Goal: Find specific page/section: Find specific page/section

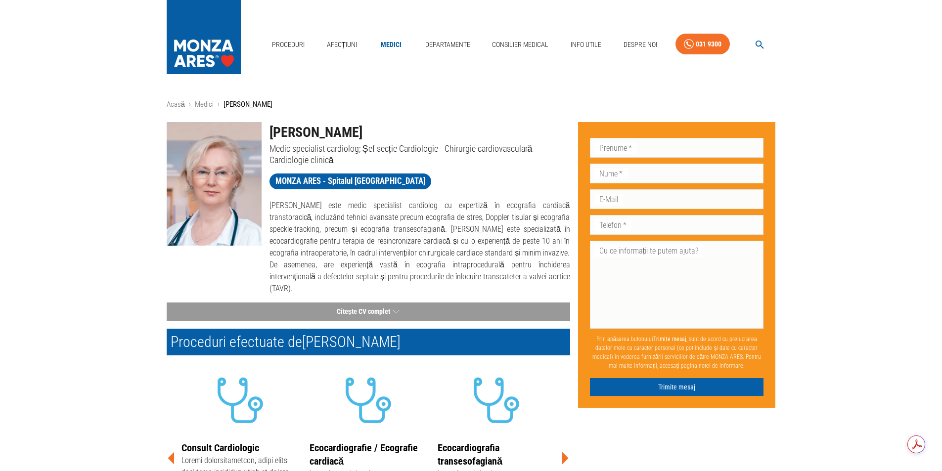
click at [211, 192] on img at bounding box center [214, 184] width 95 height 124
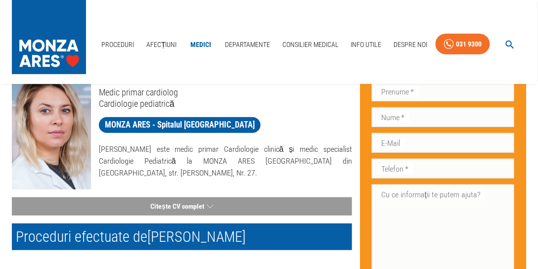
scroll to position [28, 0]
